Goal: Task Accomplishment & Management: Use online tool/utility

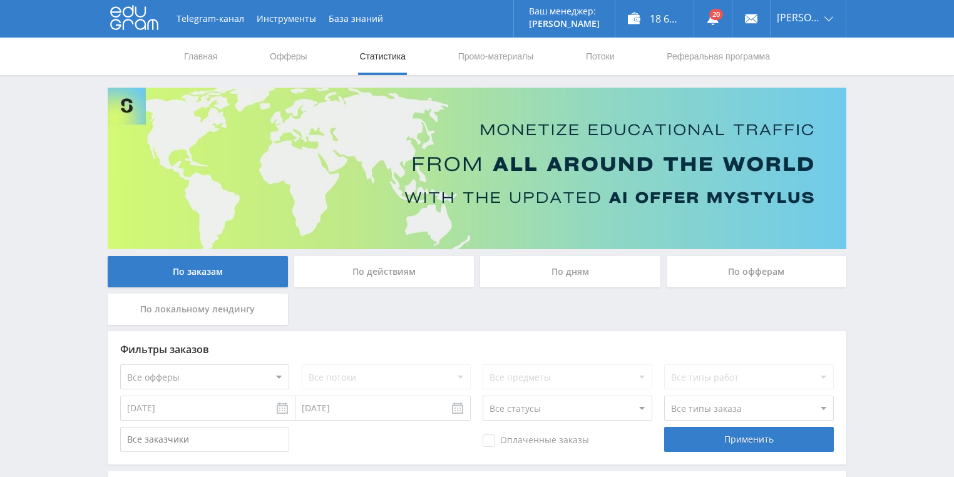
drag, startPoint x: 386, startPoint y: 263, endPoint x: 373, endPoint y: 259, distance: 13.7
click at [385, 263] on div "По действиям" at bounding box center [384, 271] width 180 height 31
click at [0, 0] on input "По действиям" at bounding box center [0, 0] width 0 height 0
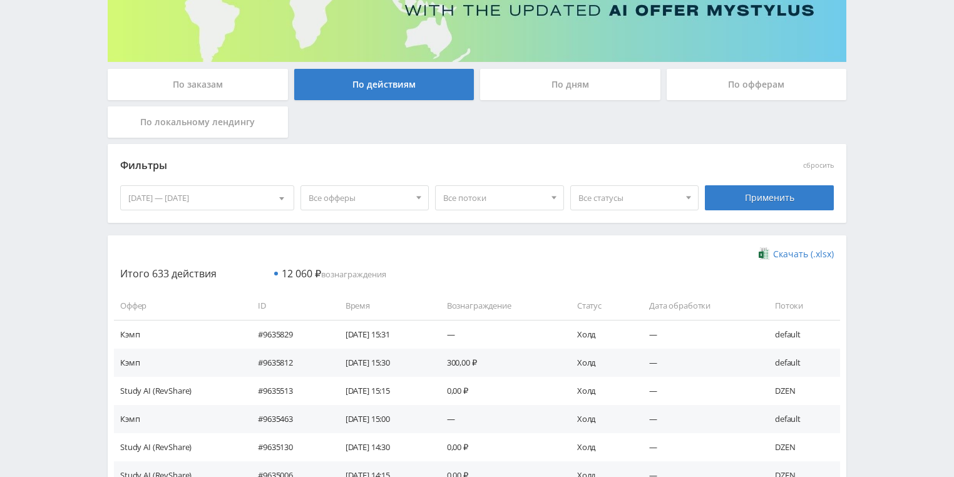
scroll to position [189, 0]
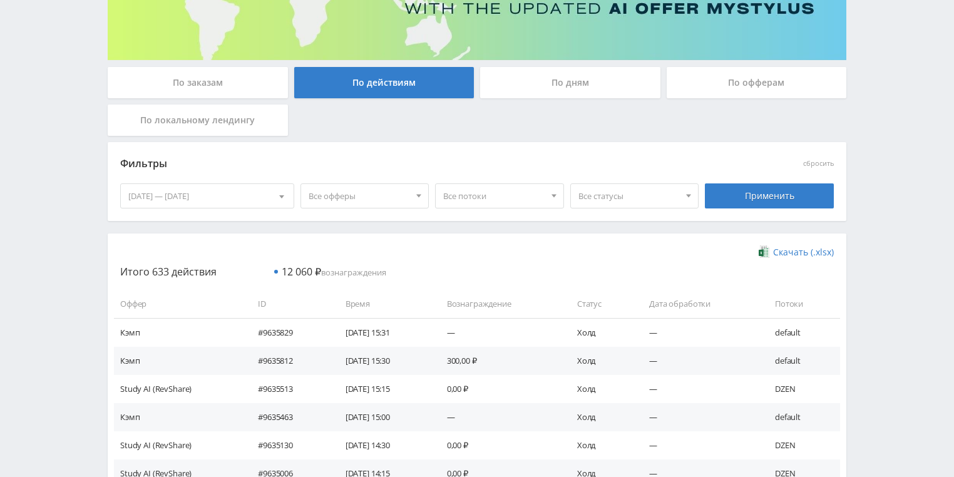
drag, startPoint x: 33, startPoint y: 118, endPoint x: 548, endPoint y: 73, distance: 517.5
click at [548, 73] on div "По дням" at bounding box center [570, 82] width 180 height 31
click at [0, 0] on input "По дням" at bounding box center [0, 0] width 0 height 0
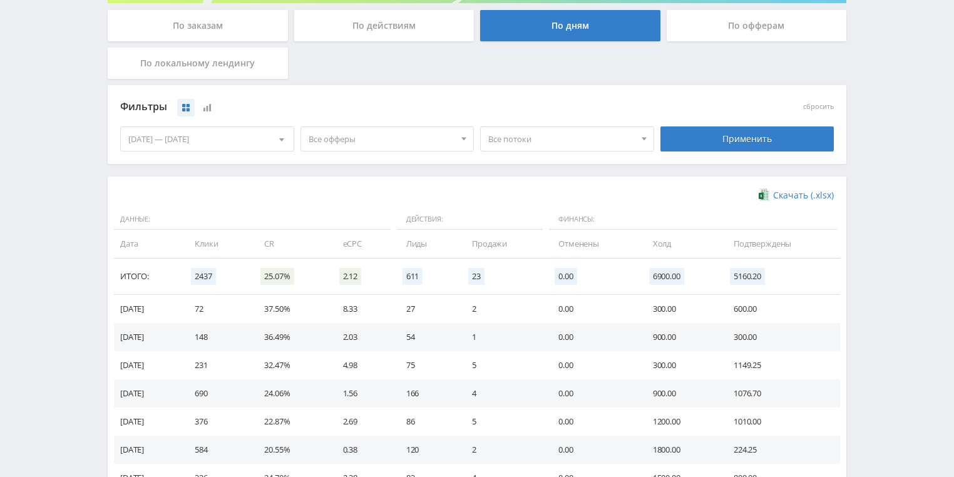
scroll to position [289, 0]
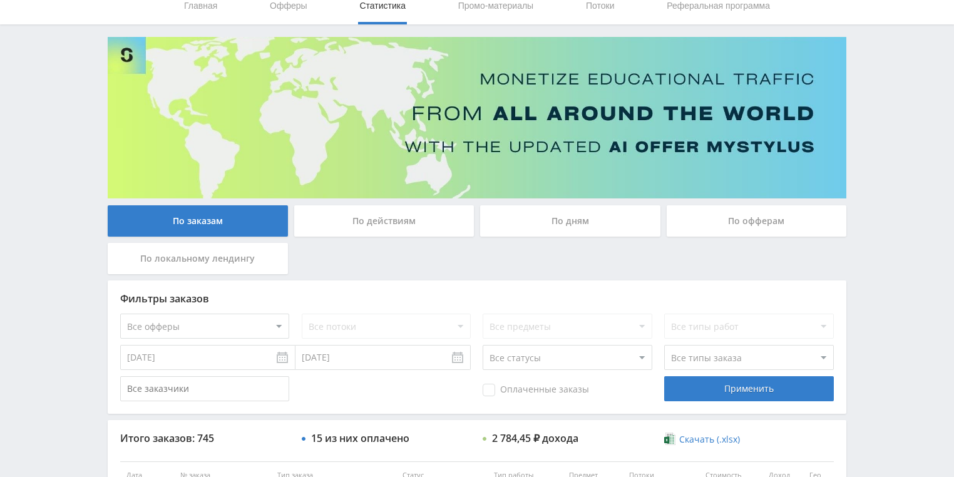
scroll to position [100, 0]
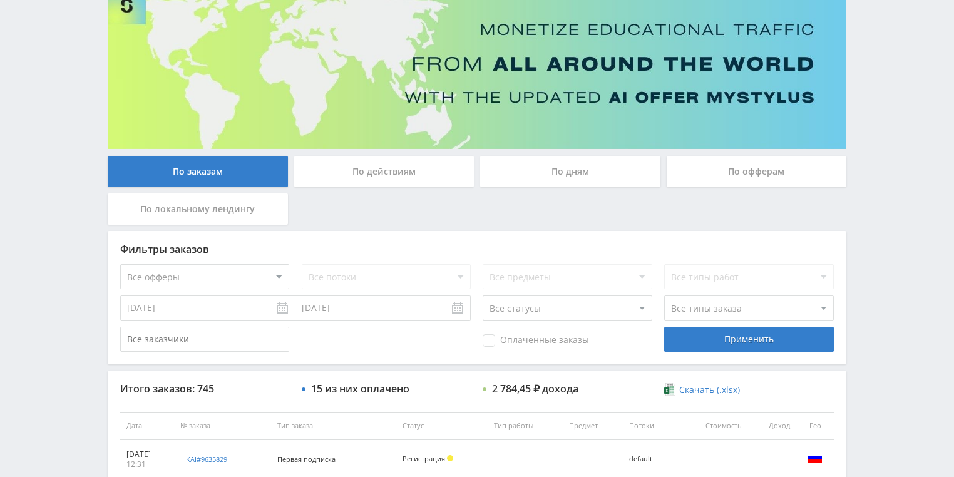
drag, startPoint x: 360, startPoint y: 226, endPoint x: 326, endPoint y: 175, distance: 61.8
click at [326, 175] on div "По действиям" at bounding box center [384, 171] width 180 height 31
click at [0, 0] on input "По действиям" at bounding box center [0, 0] width 0 height 0
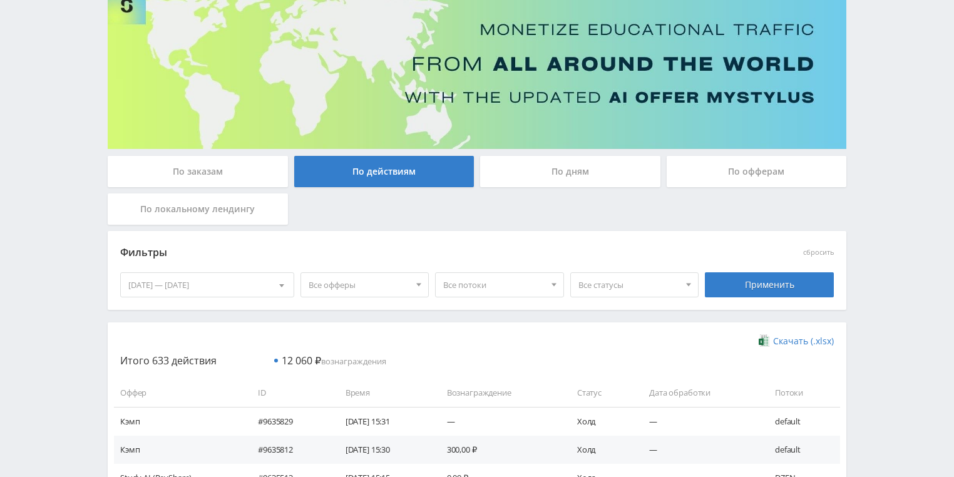
click at [531, 175] on div "По дням" at bounding box center [570, 171] width 180 height 31
click at [0, 0] on input "По дням" at bounding box center [0, 0] width 0 height 0
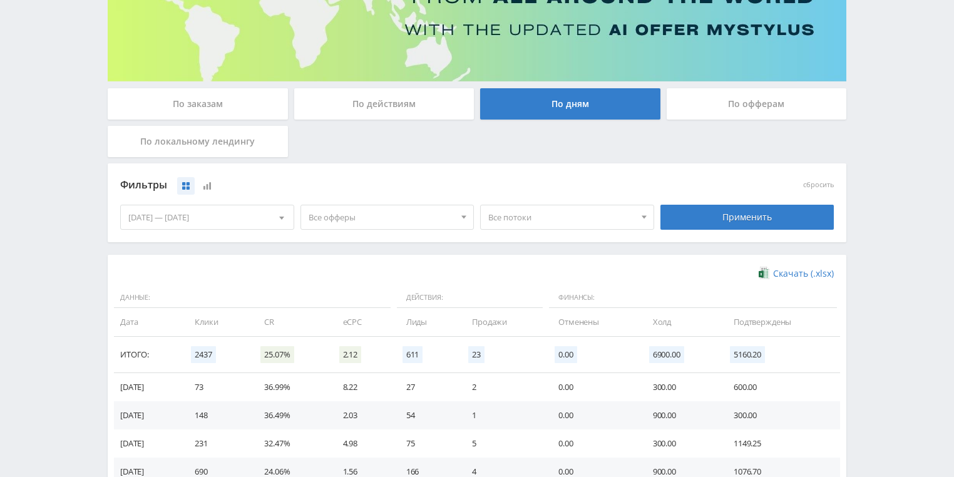
scroll to position [150, 0]
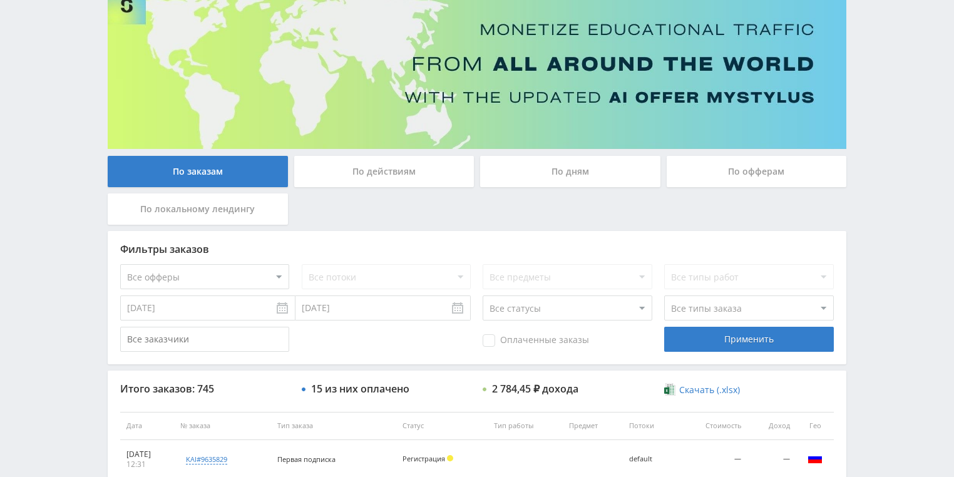
click at [375, 165] on div "По действиям" at bounding box center [384, 171] width 180 height 31
click at [0, 0] on input "По действиям" at bounding box center [0, 0] width 0 height 0
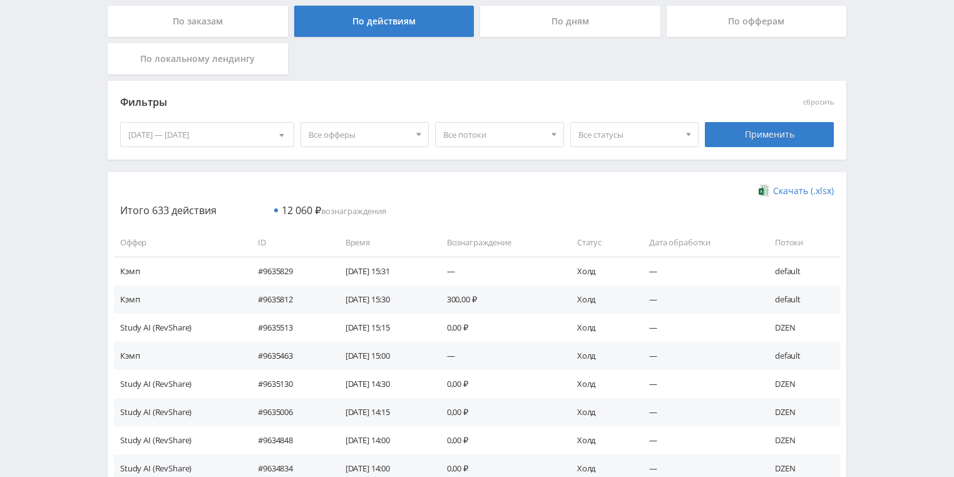
scroll to position [200, 0]
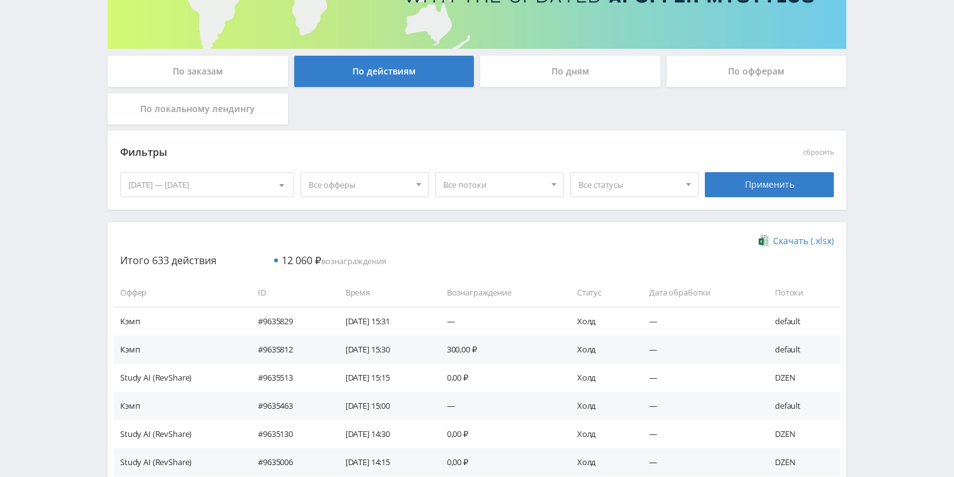
click at [547, 77] on div "По дням" at bounding box center [570, 71] width 180 height 31
click at [0, 0] on input "По дням" at bounding box center [0, 0] width 0 height 0
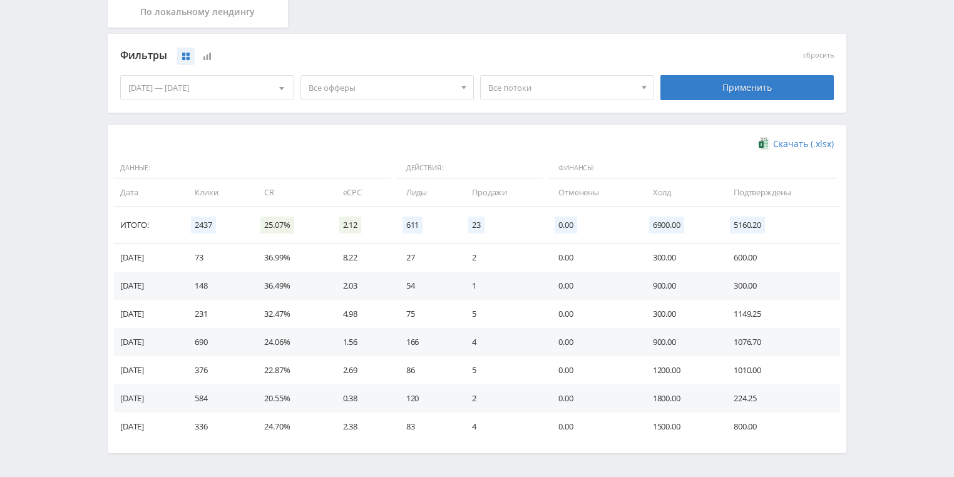
scroll to position [300, 0]
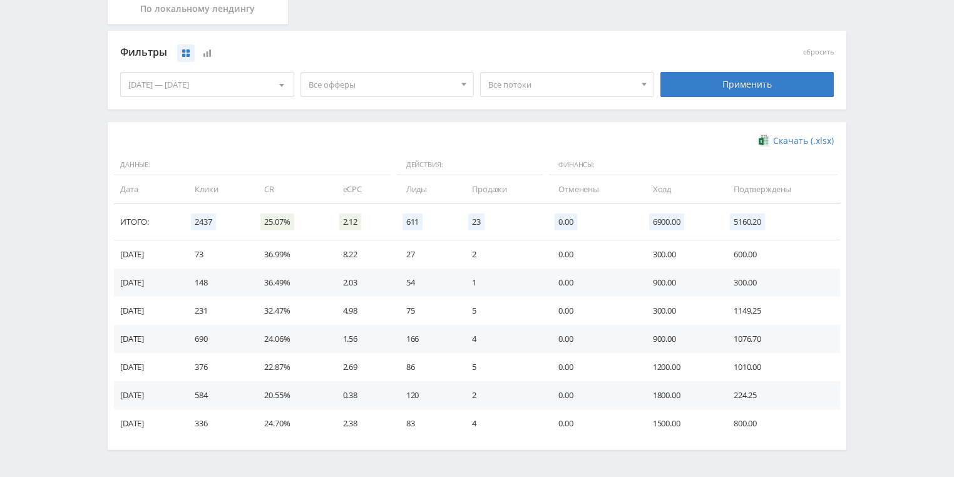
click at [568, 80] on span "Все потоки" at bounding box center [561, 85] width 146 height 24
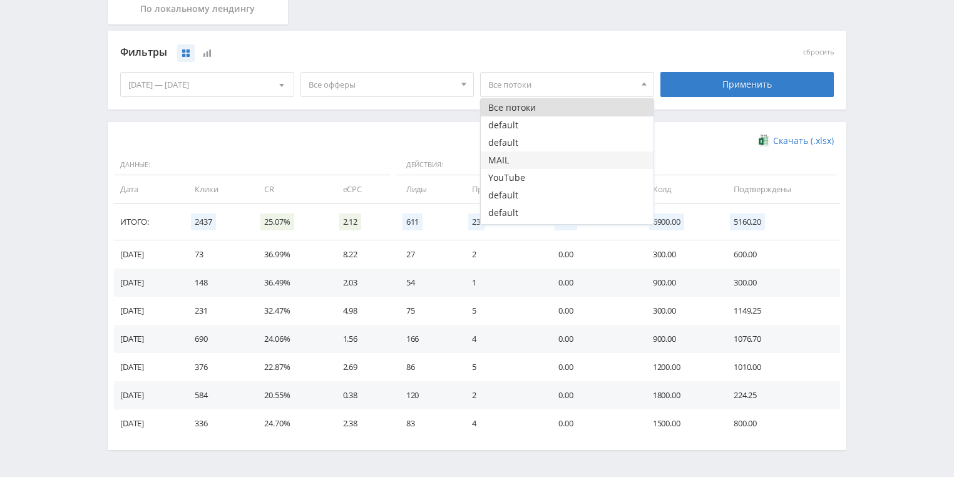
click at [521, 159] on button "MAIL" at bounding box center [567, 160] width 173 height 18
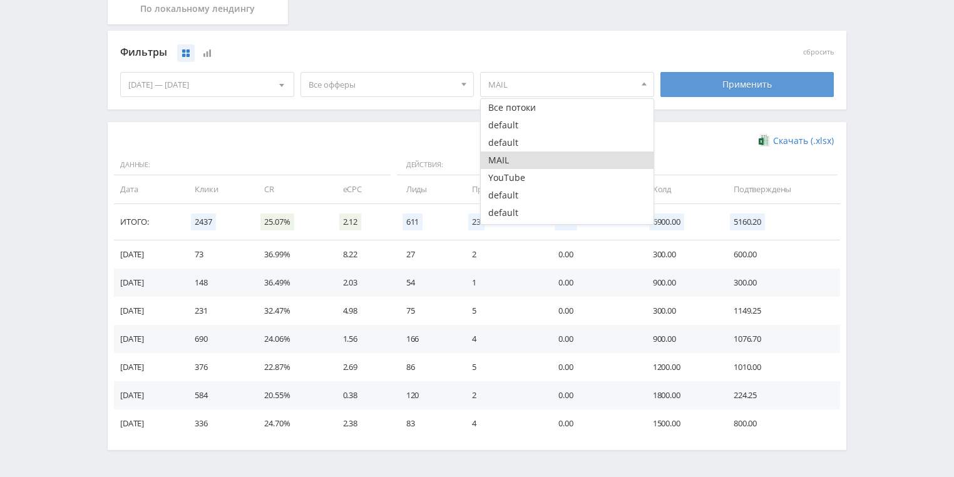
click at [725, 88] on div "Применить" at bounding box center [747, 84] width 174 height 25
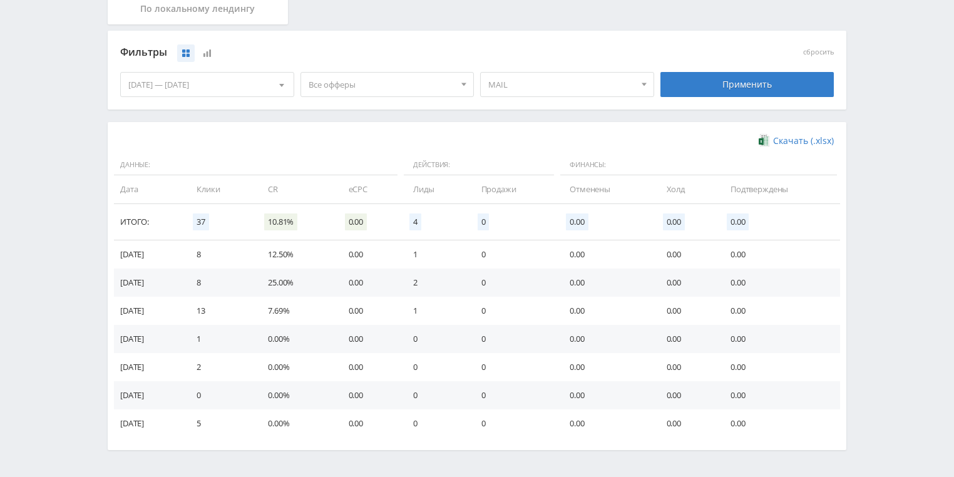
click at [608, 89] on span "MAIL" at bounding box center [561, 85] width 146 height 24
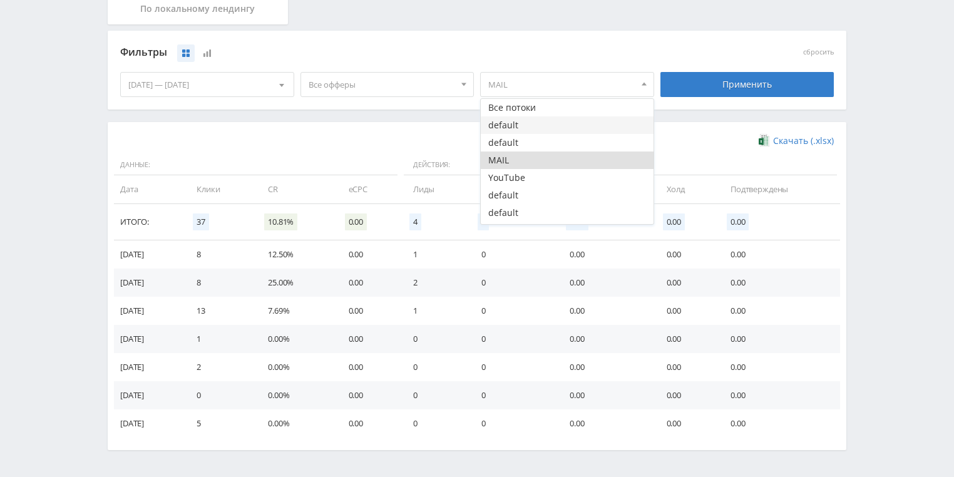
drag, startPoint x: 527, startPoint y: 103, endPoint x: 507, endPoint y: 116, distance: 23.9
click at [526, 103] on button "Все потоки" at bounding box center [567, 108] width 173 height 18
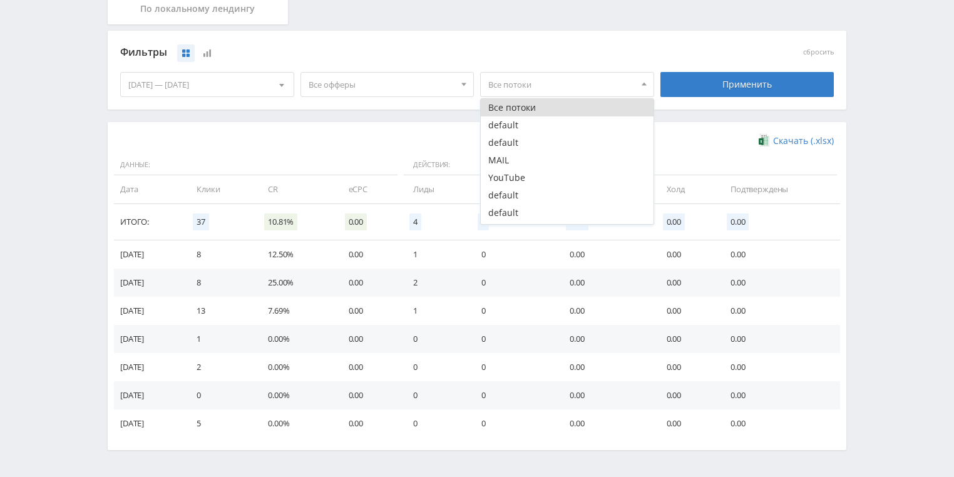
click at [410, 148] on div "Скачать (.xlsx) Данные: Действия: Финансы: Дата Клики CR eCPC Лиды Продажи Отме…" at bounding box center [476, 286] width 713 height 303
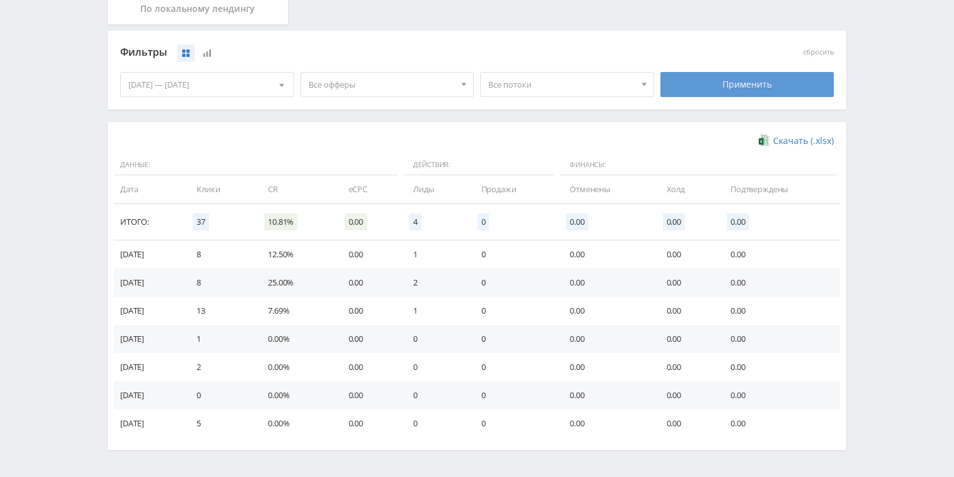
click at [738, 76] on div "Применить" at bounding box center [747, 84] width 174 height 25
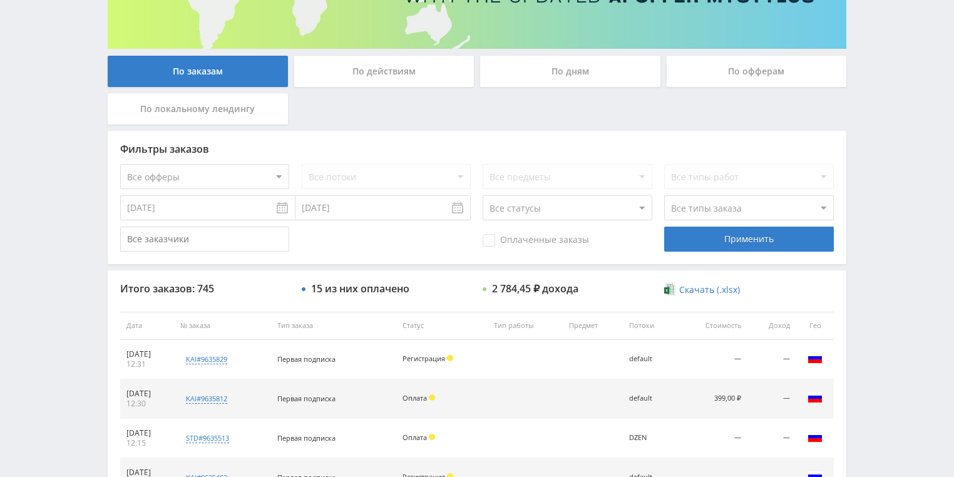
scroll to position [350, 0]
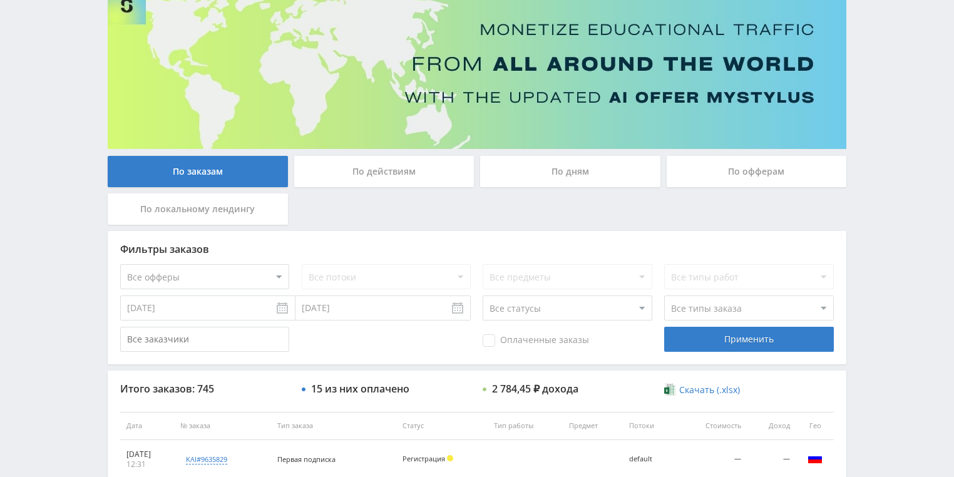
click at [379, 170] on div "По действиям" at bounding box center [384, 171] width 180 height 31
click at [0, 0] on input "По действиям" at bounding box center [0, 0] width 0 height 0
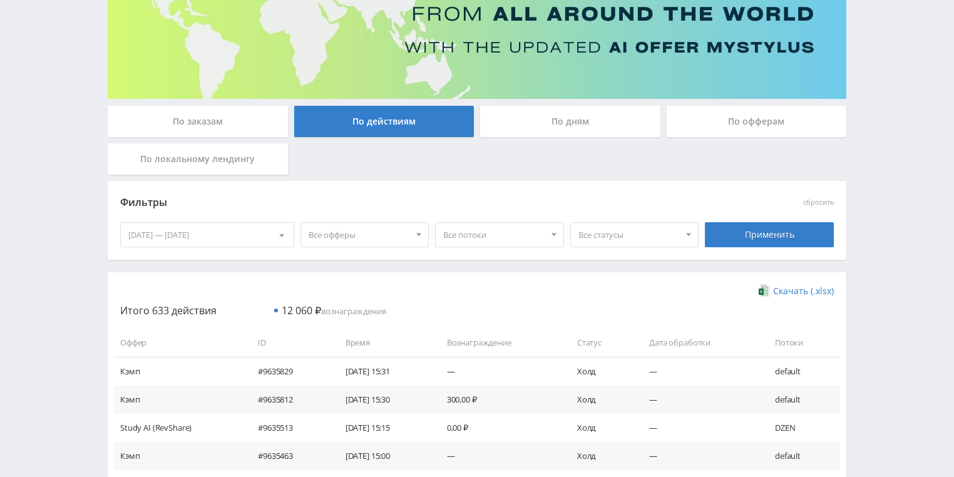
drag, startPoint x: 517, startPoint y: 123, endPoint x: 445, endPoint y: 155, distance: 78.4
click at [516, 123] on div "По дням" at bounding box center [570, 121] width 180 height 31
click at [0, 0] on input "По дням" at bounding box center [0, 0] width 0 height 0
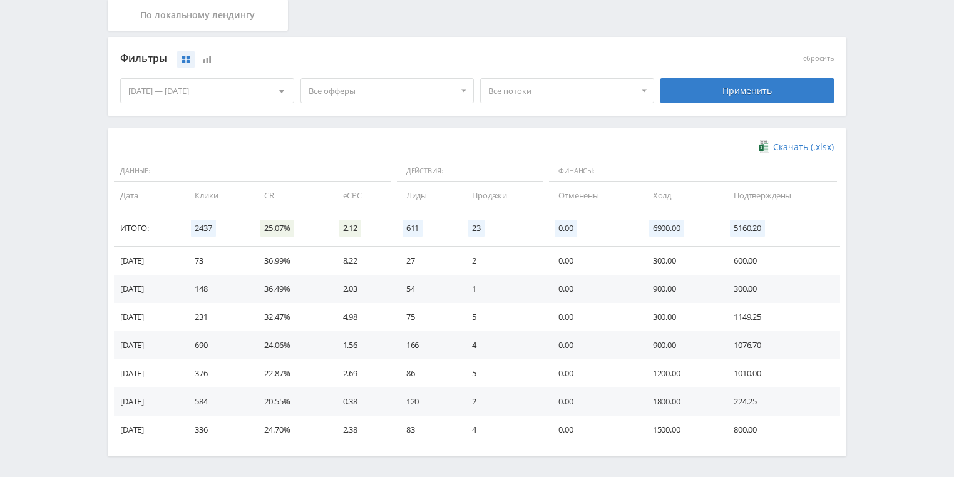
scroll to position [341, 0]
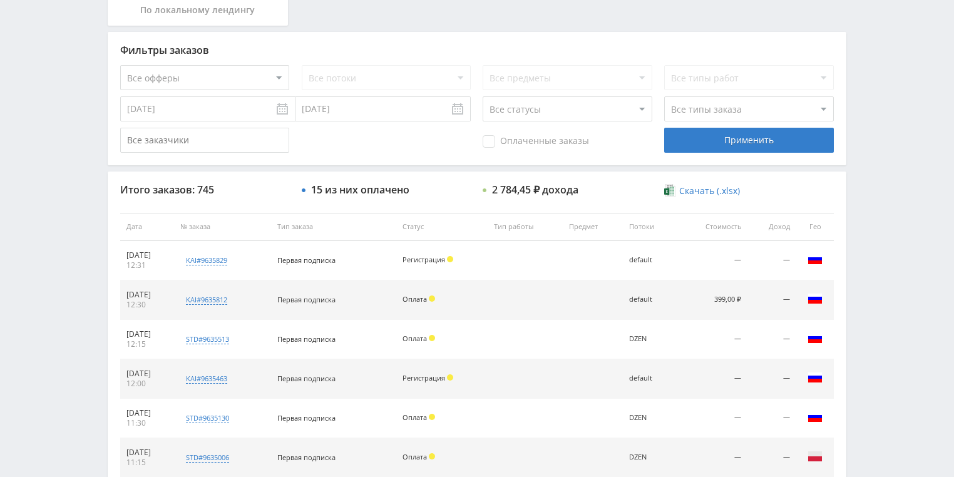
scroll to position [300, 0]
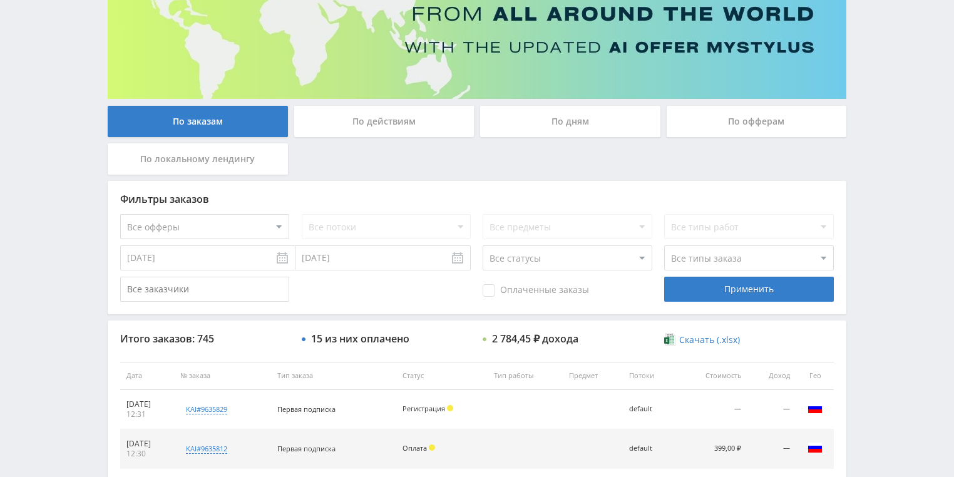
click at [397, 118] on div "По действиям" at bounding box center [384, 121] width 180 height 31
click at [0, 0] on input "По действиям" at bounding box center [0, 0] width 0 height 0
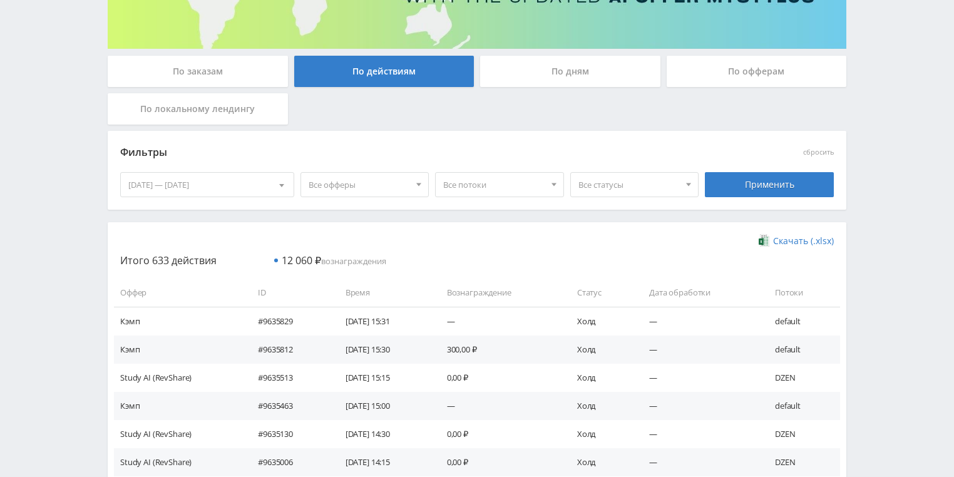
click at [576, 68] on div "По дням" at bounding box center [570, 71] width 180 height 31
click at [0, 0] on input "По дням" at bounding box center [0, 0] width 0 height 0
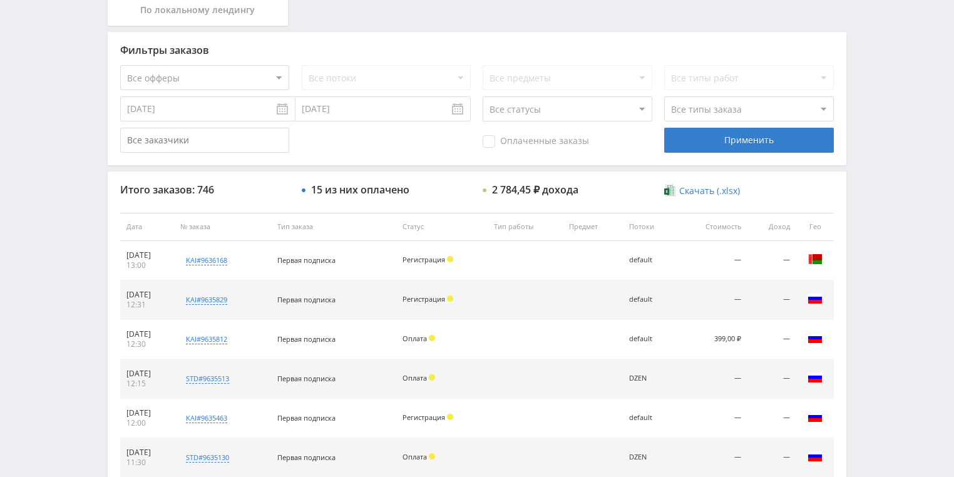
scroll to position [250, 0]
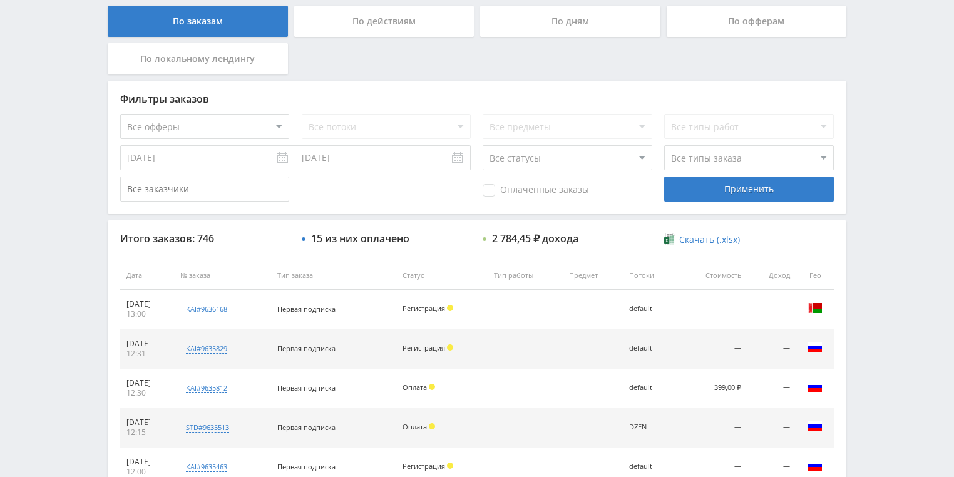
scroll to position [150, 0]
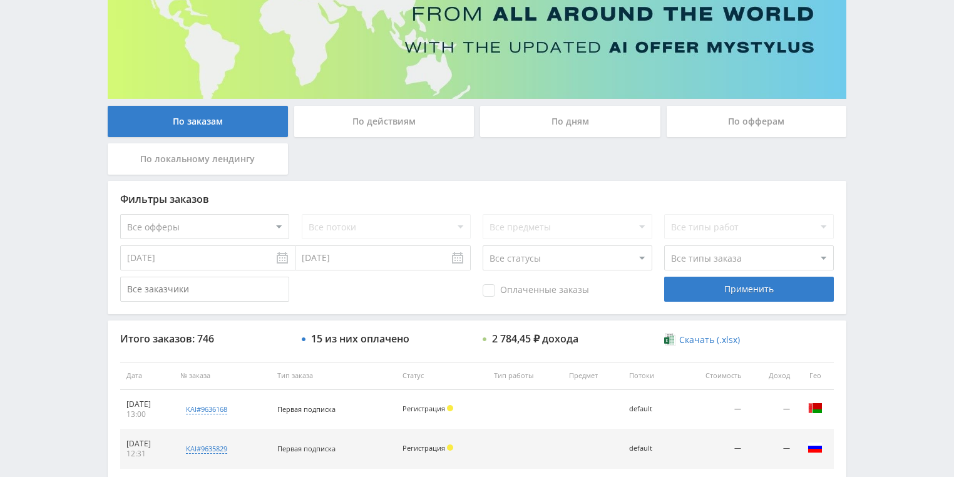
click at [377, 139] on div "По действиям" at bounding box center [384, 125] width 186 height 38
click at [380, 128] on div "По действиям" at bounding box center [384, 121] width 180 height 31
click at [0, 0] on input "По действиям" at bounding box center [0, 0] width 0 height 0
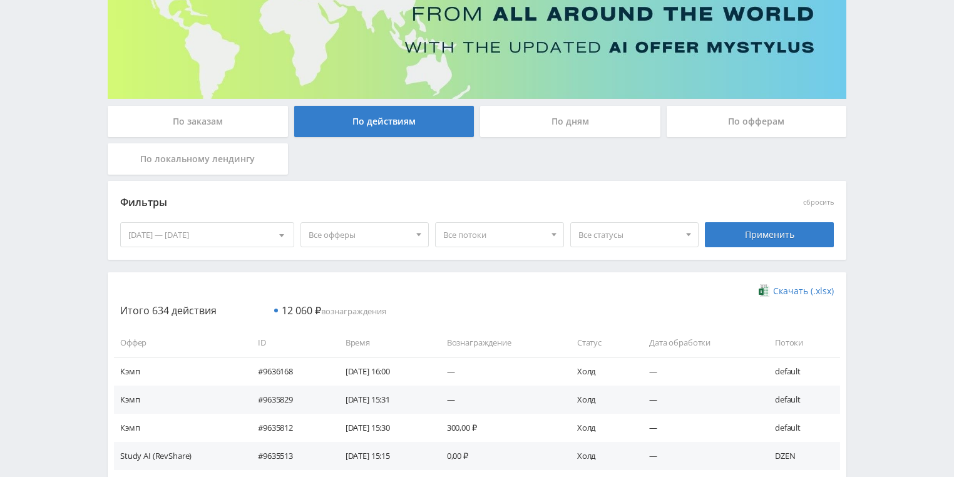
drag, startPoint x: 72, startPoint y: 314, endPoint x: 103, endPoint y: 159, distance: 158.2
click at [72, 314] on div "Telegram-канал Инструменты База знаний Ваш менеджер: [PERSON_NAME] [PERSON_NAME…" at bounding box center [477, 445] width 954 height 1191
